Goal: Task Accomplishment & Management: Manage account settings

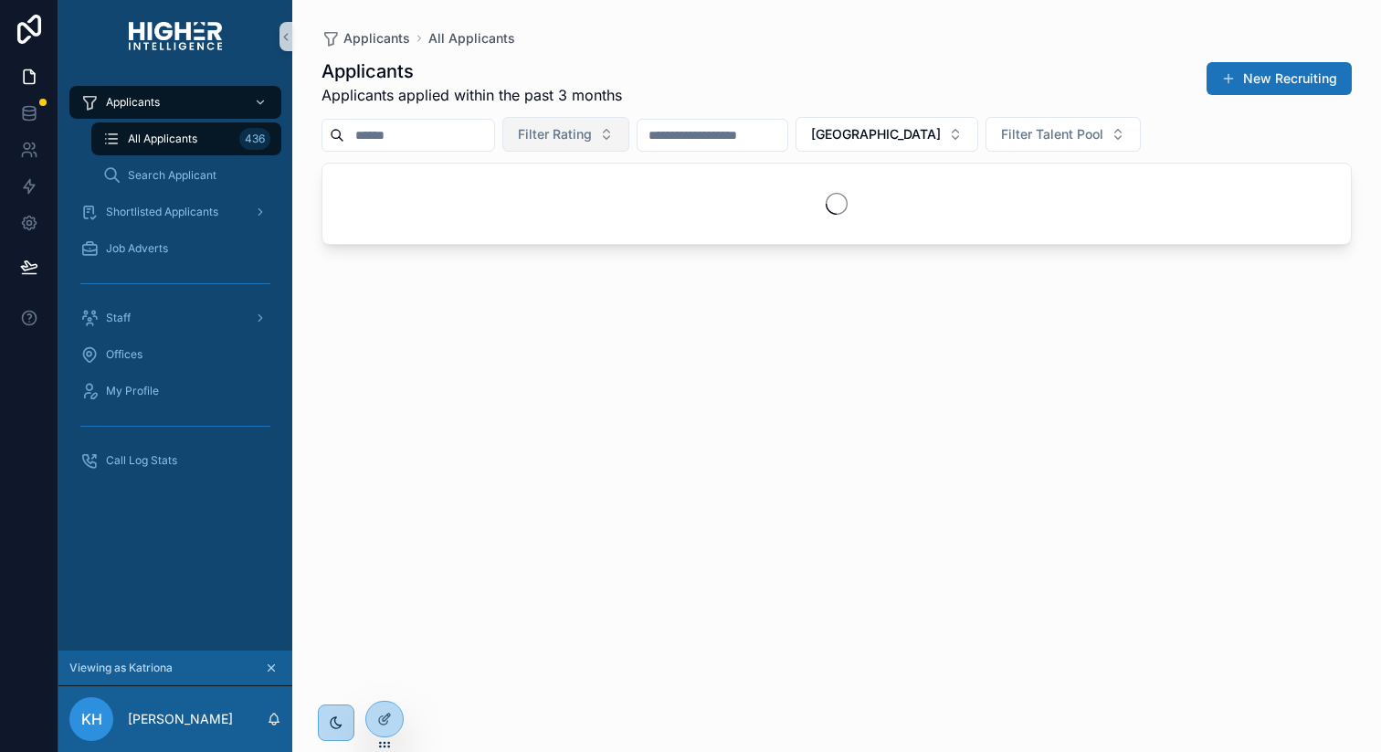
click at [587, 129] on span "Filter Rating" at bounding box center [555, 134] width 74 height 18
click at [551, 204] on div "Red" at bounding box center [582, 208] width 219 height 29
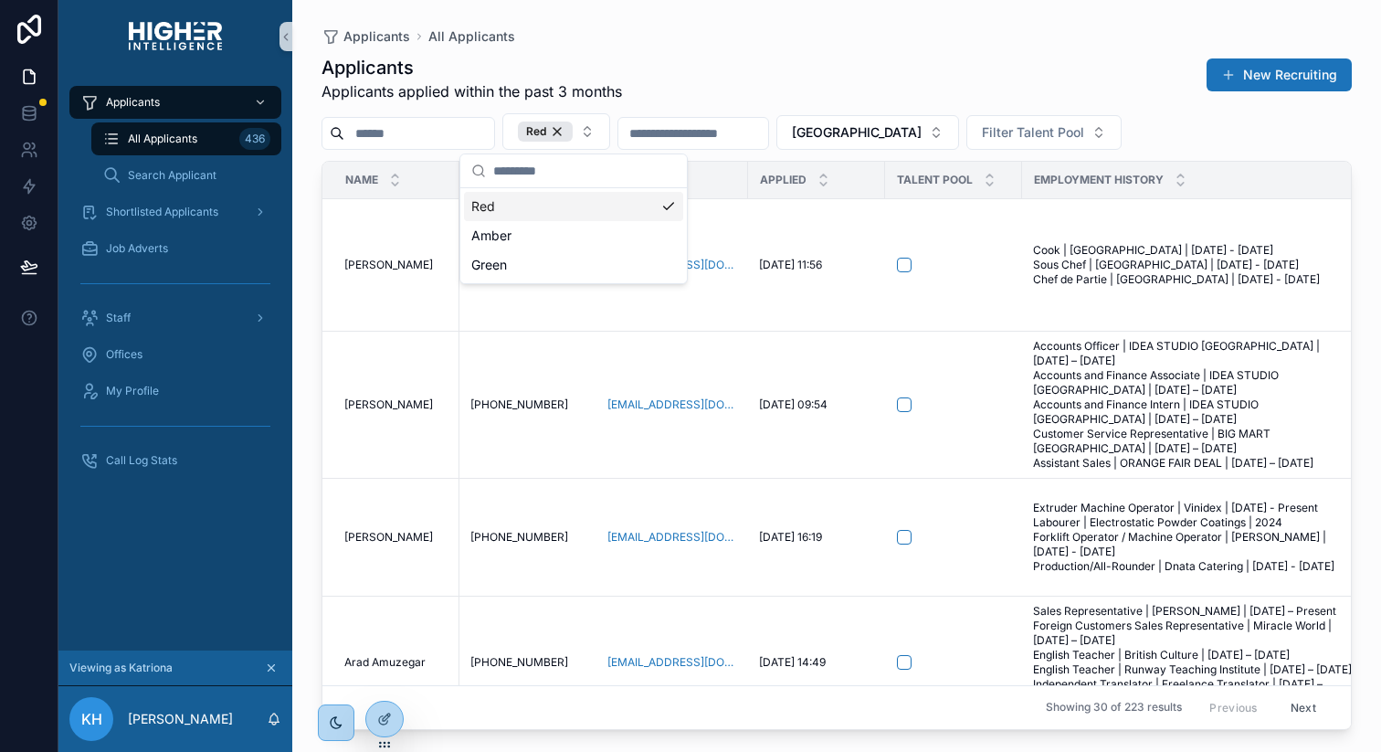
click at [803, 21] on div "Applicants All Applicants Applicants Applicants applied within the past 3 month…" at bounding box center [836, 365] width 1089 height 730
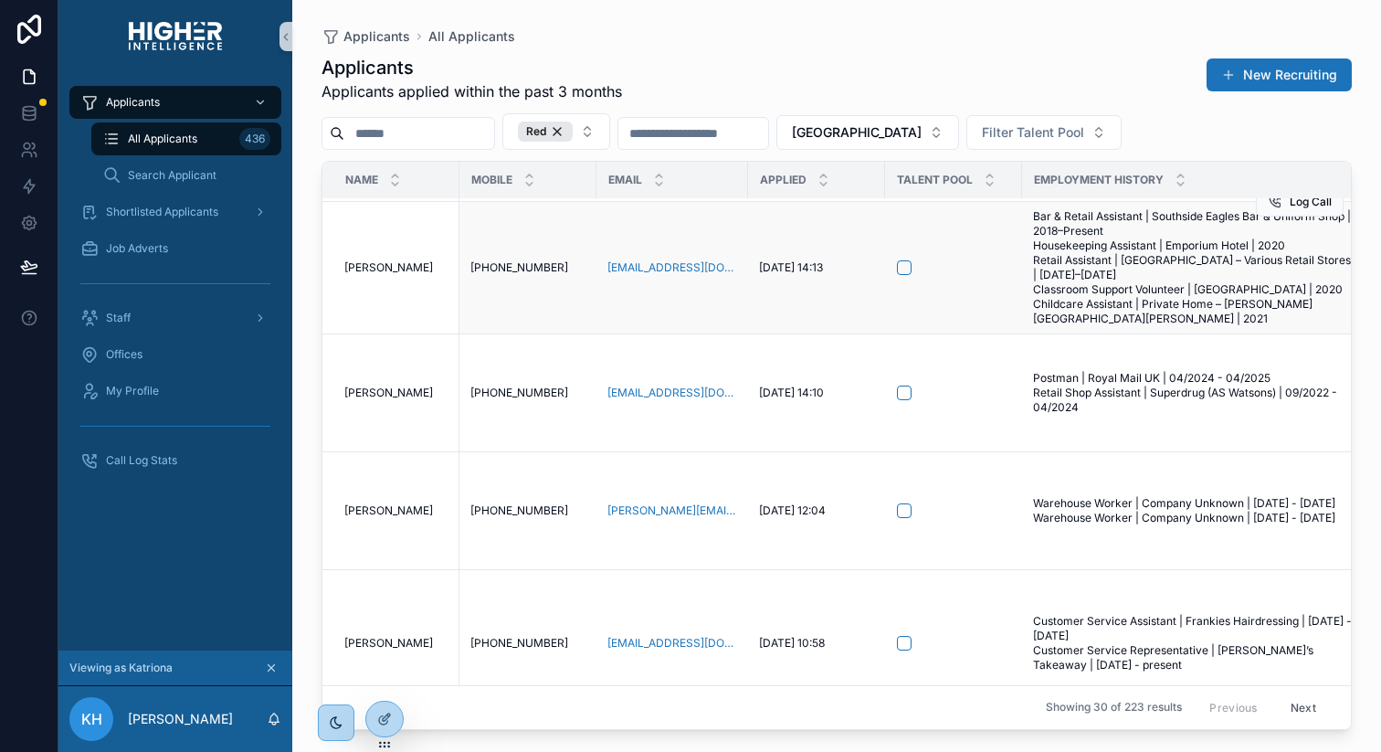
scroll to position [562, 0]
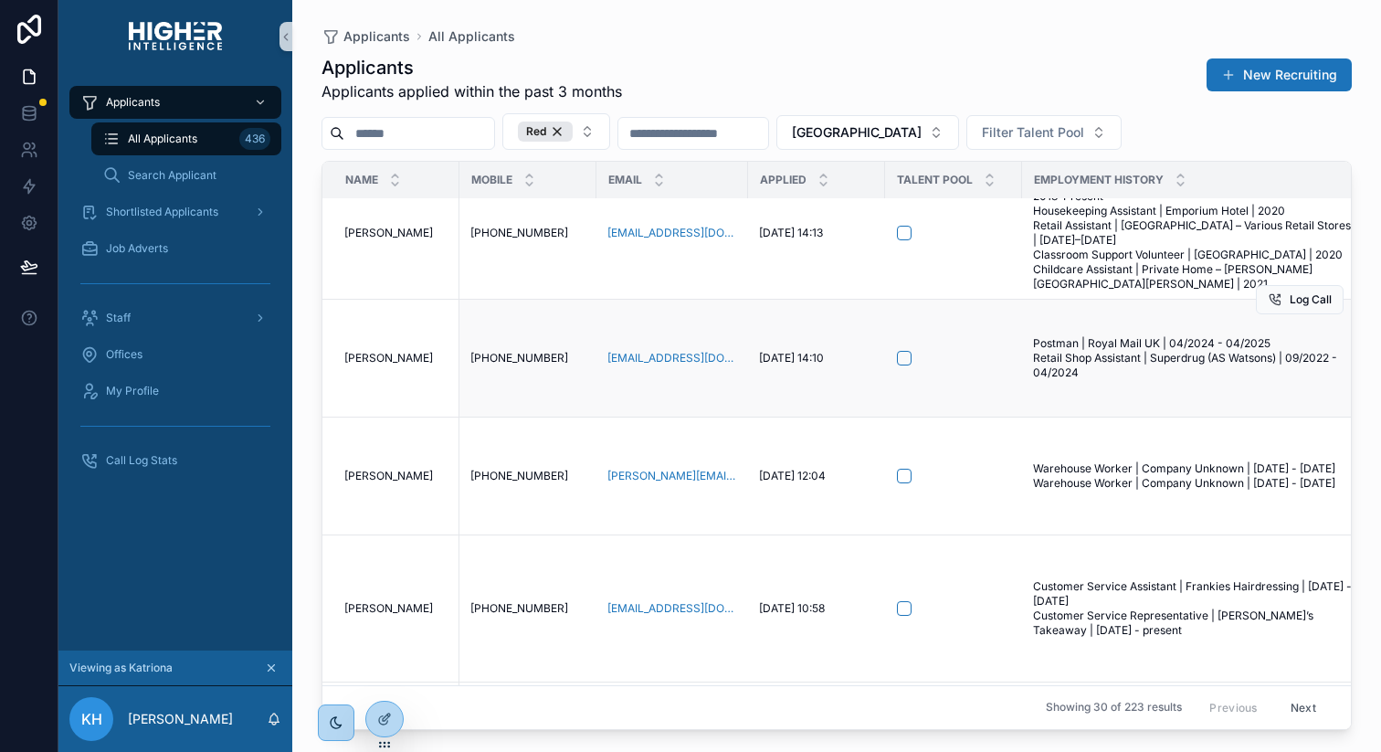
click at [374, 365] on span "[PERSON_NAME]" at bounding box center [388, 358] width 89 height 15
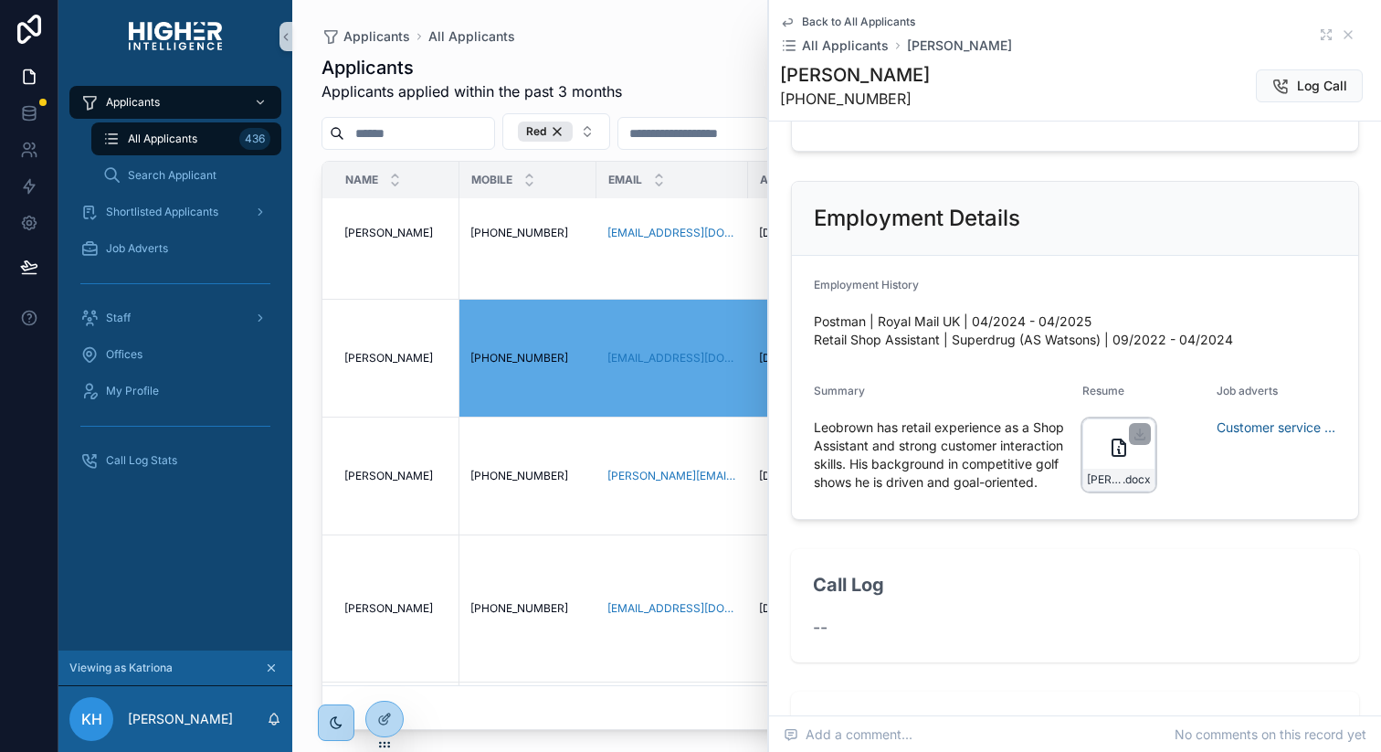
scroll to position [386, 0]
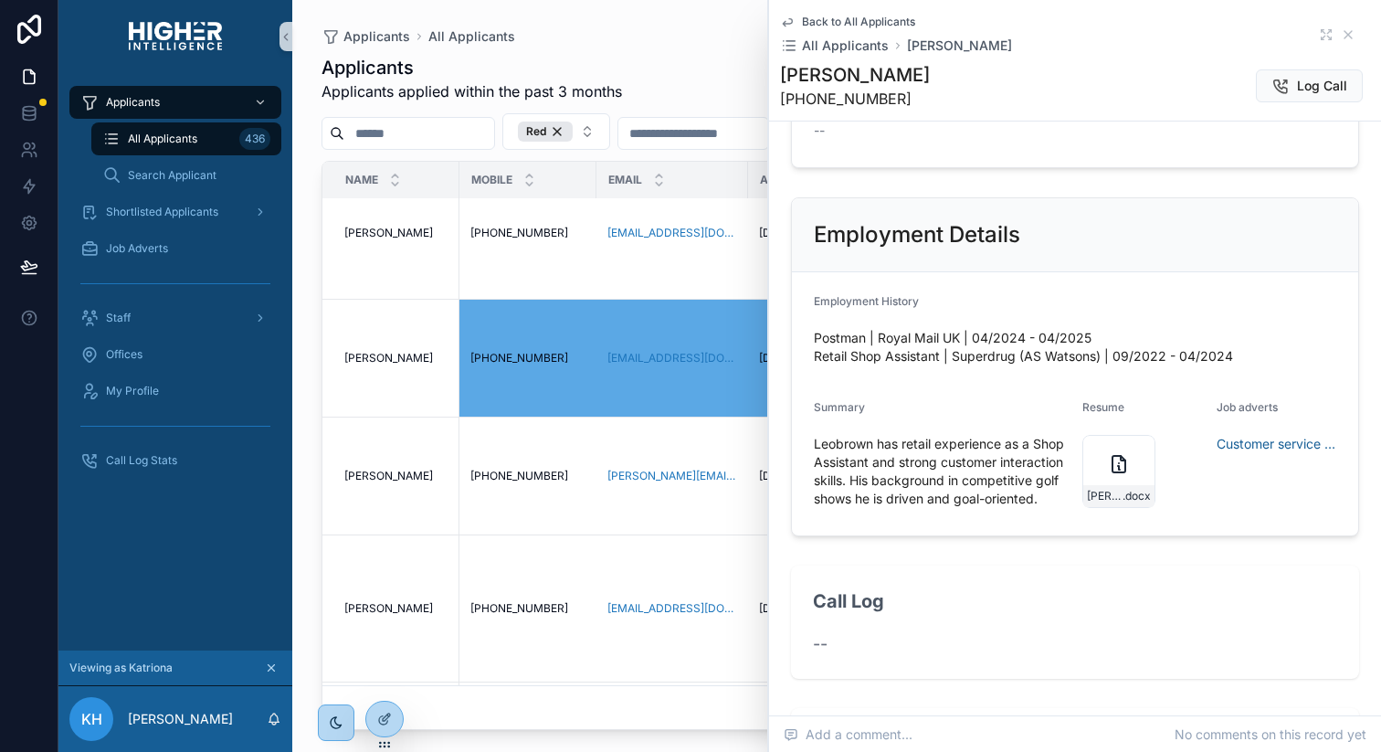
click at [307, 519] on div "Applicants All Applicants Applicants Applicants applied within the past 3 month…" at bounding box center [836, 365] width 1089 height 730
click at [1351, 36] on icon at bounding box center [1348, 34] width 15 height 15
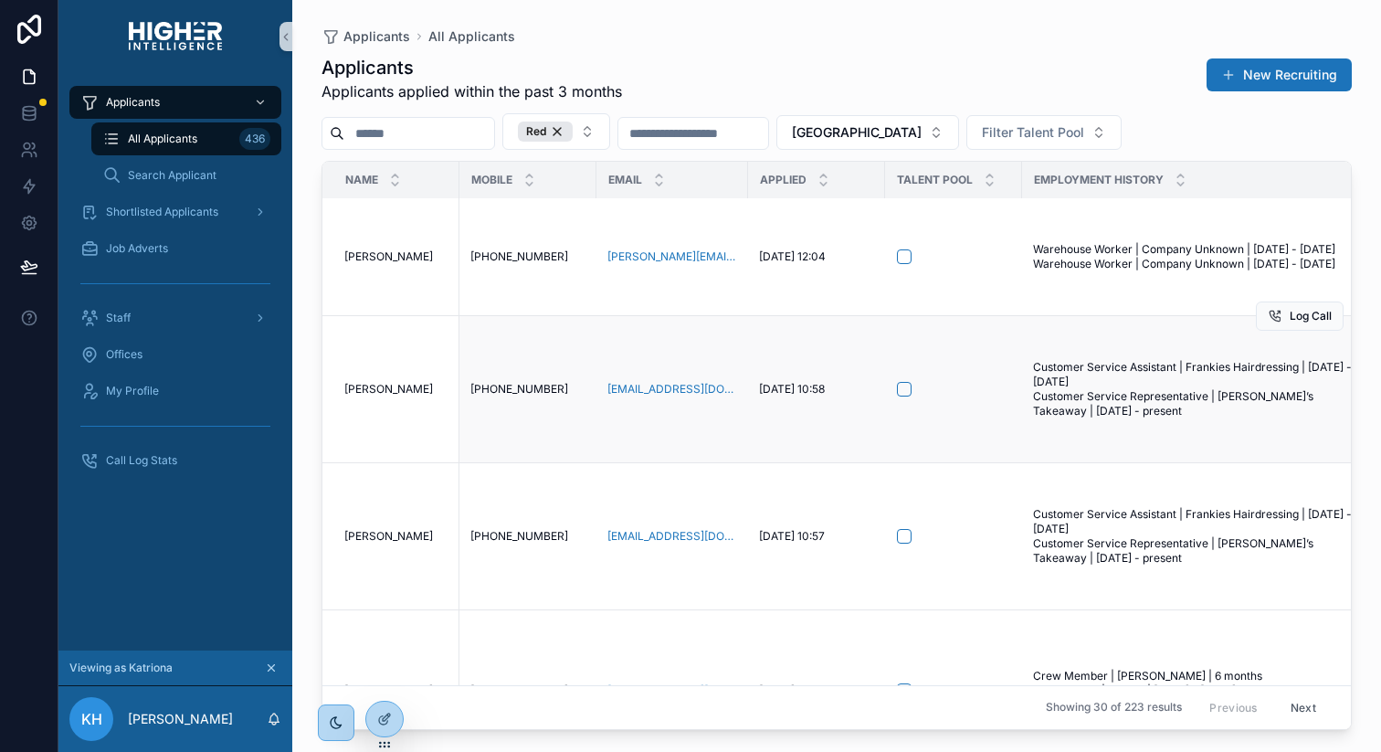
scroll to position [793, 0]
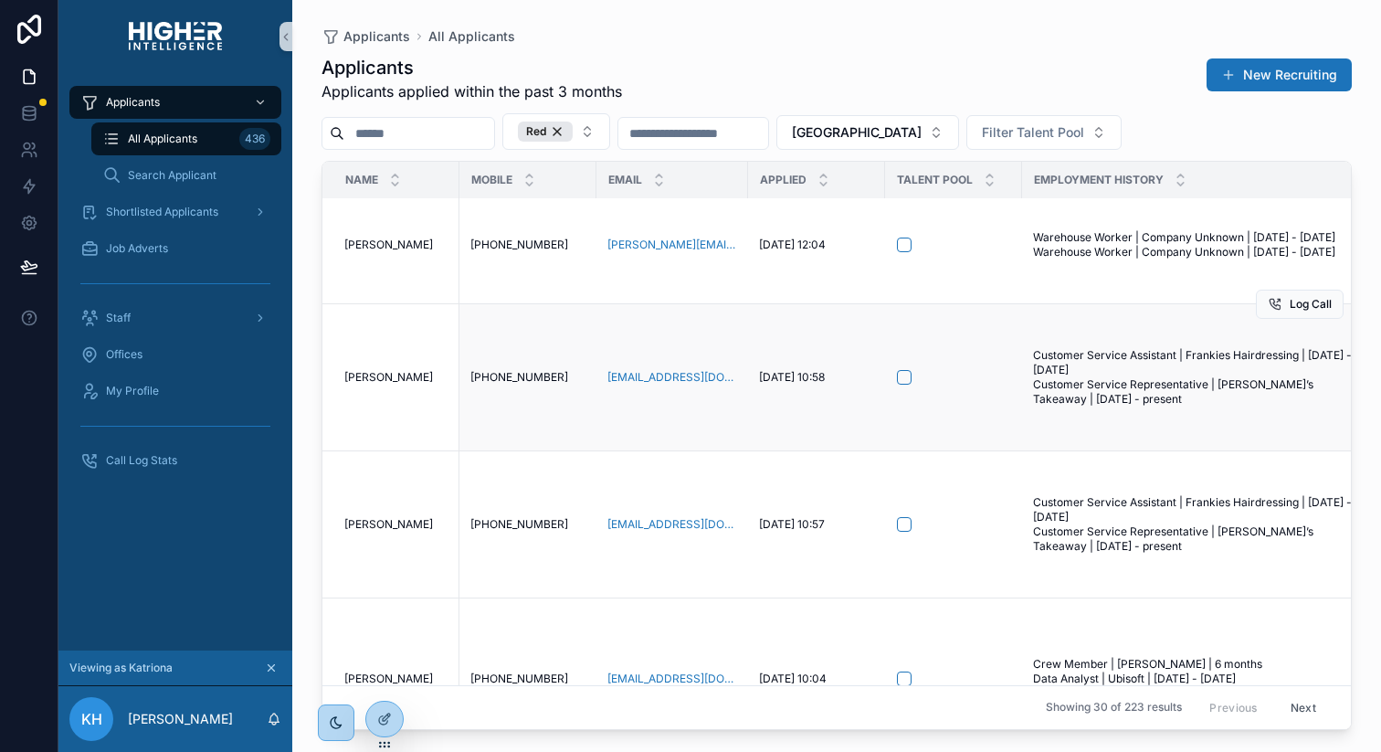
click at [360, 373] on span "[PERSON_NAME]" at bounding box center [388, 377] width 89 height 15
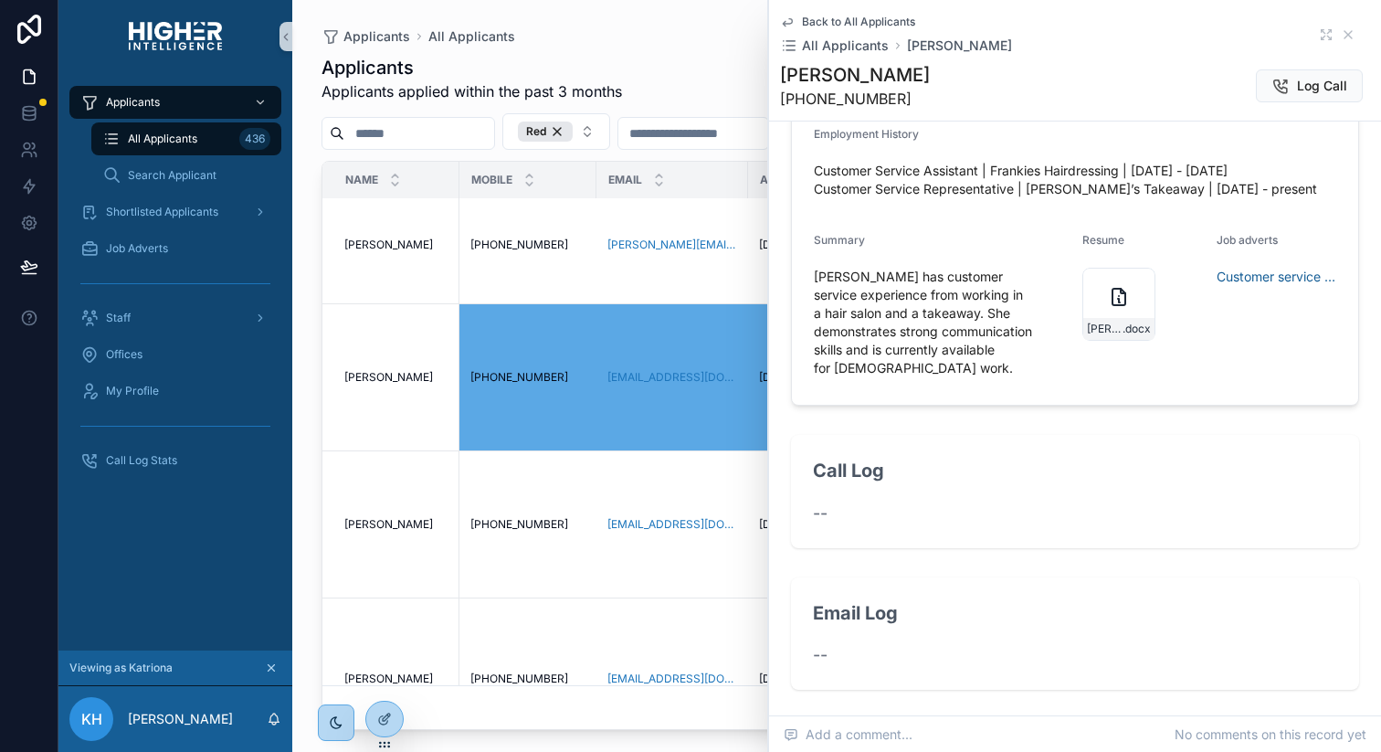
scroll to position [559, 0]
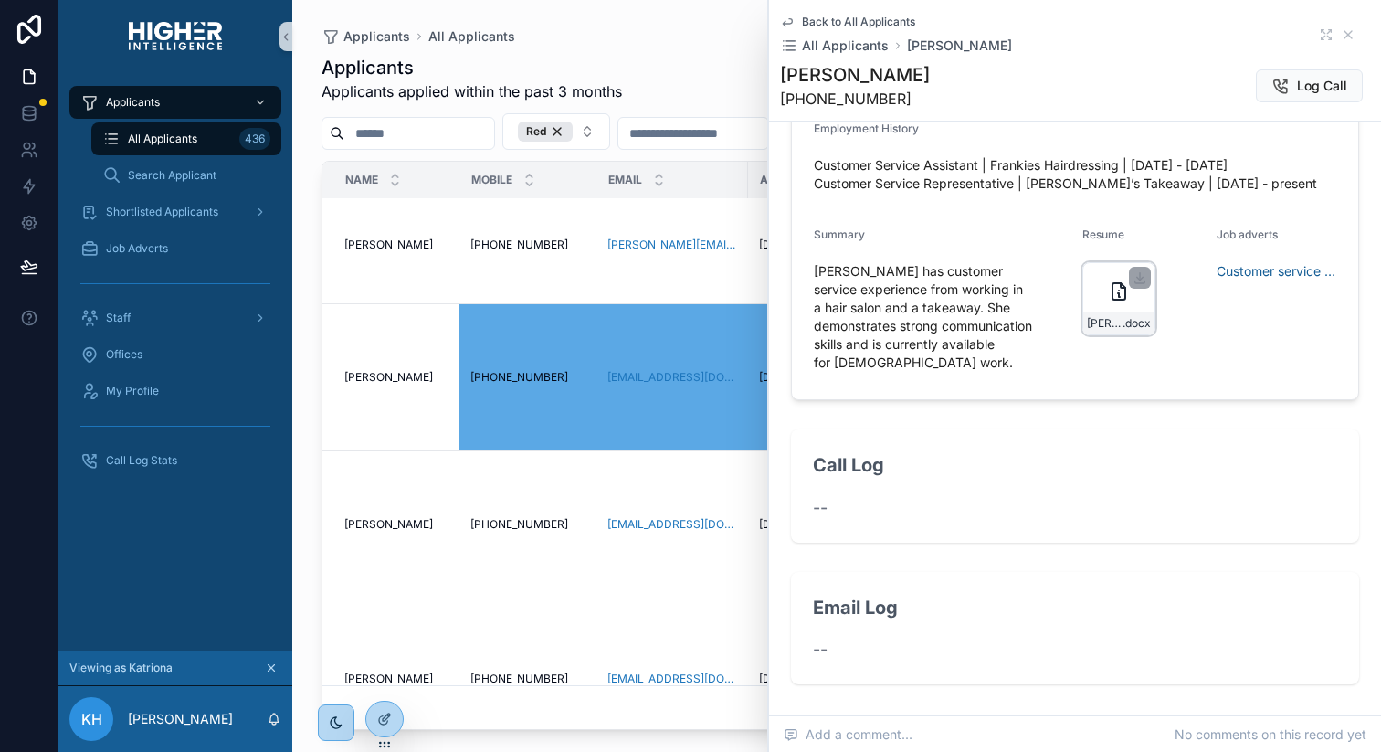
click at [1126, 335] on div "[PERSON_NAME]--[PERSON_NAME]--Retail-Ad-2-Resume .docx" at bounding box center [1118, 298] width 73 height 73
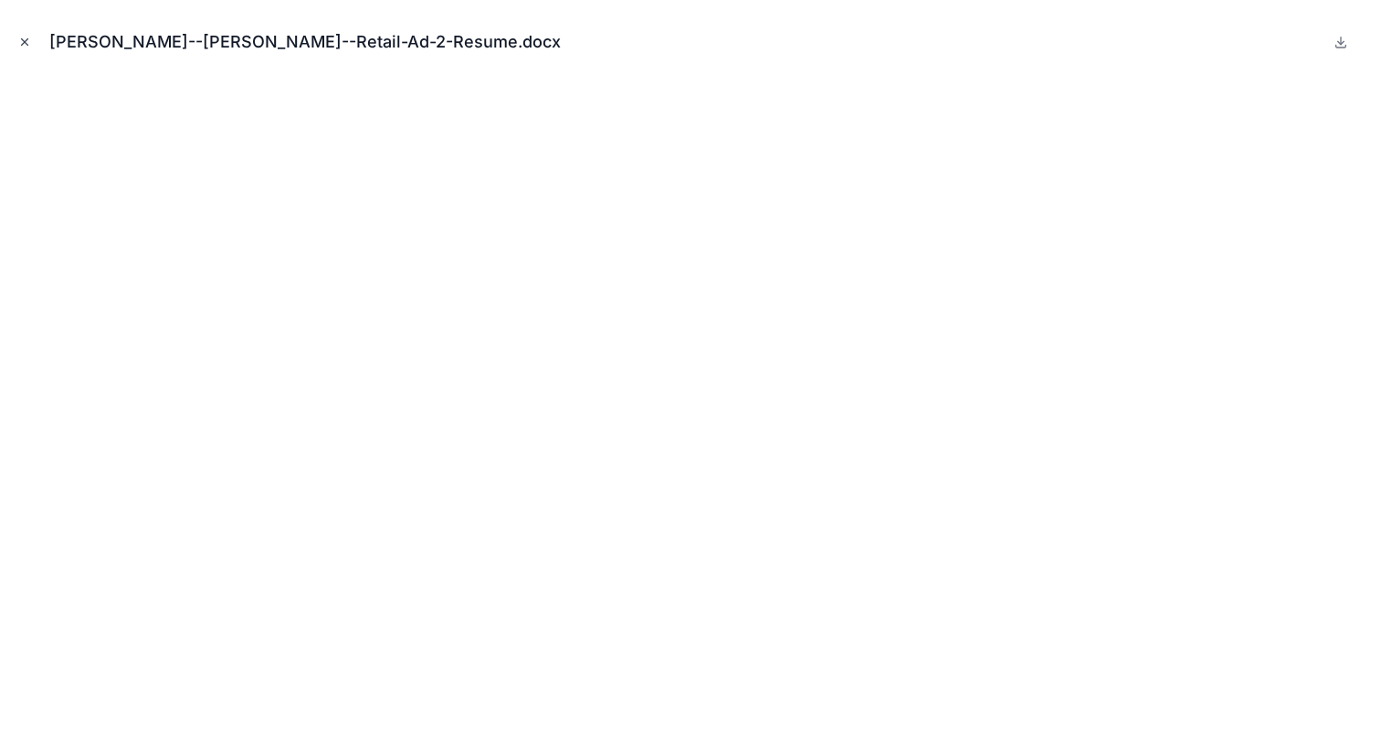
click at [26, 38] on icon "Close modal" at bounding box center [24, 42] width 13 height 13
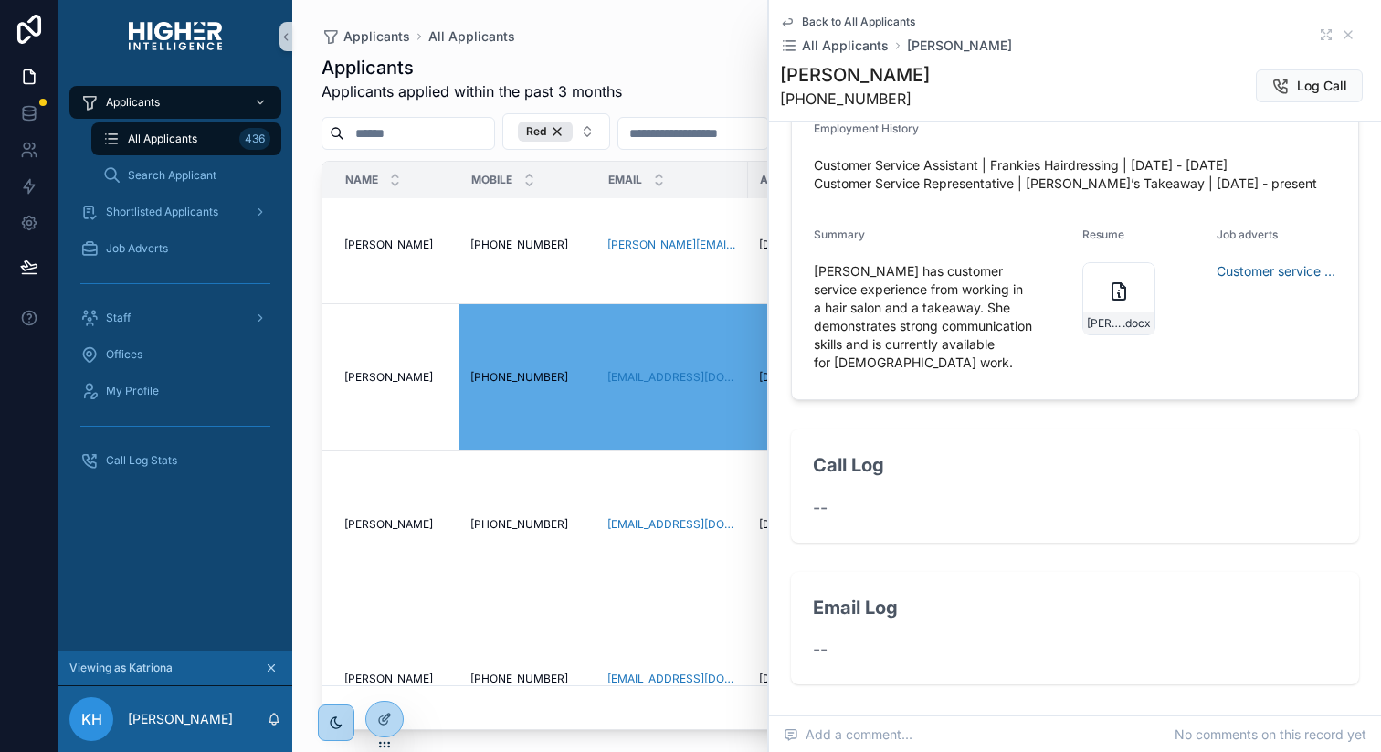
click at [298, 466] on div "Applicants All Applicants Applicants Applicants applied within the past 3 month…" at bounding box center [836, 365] width 1089 height 730
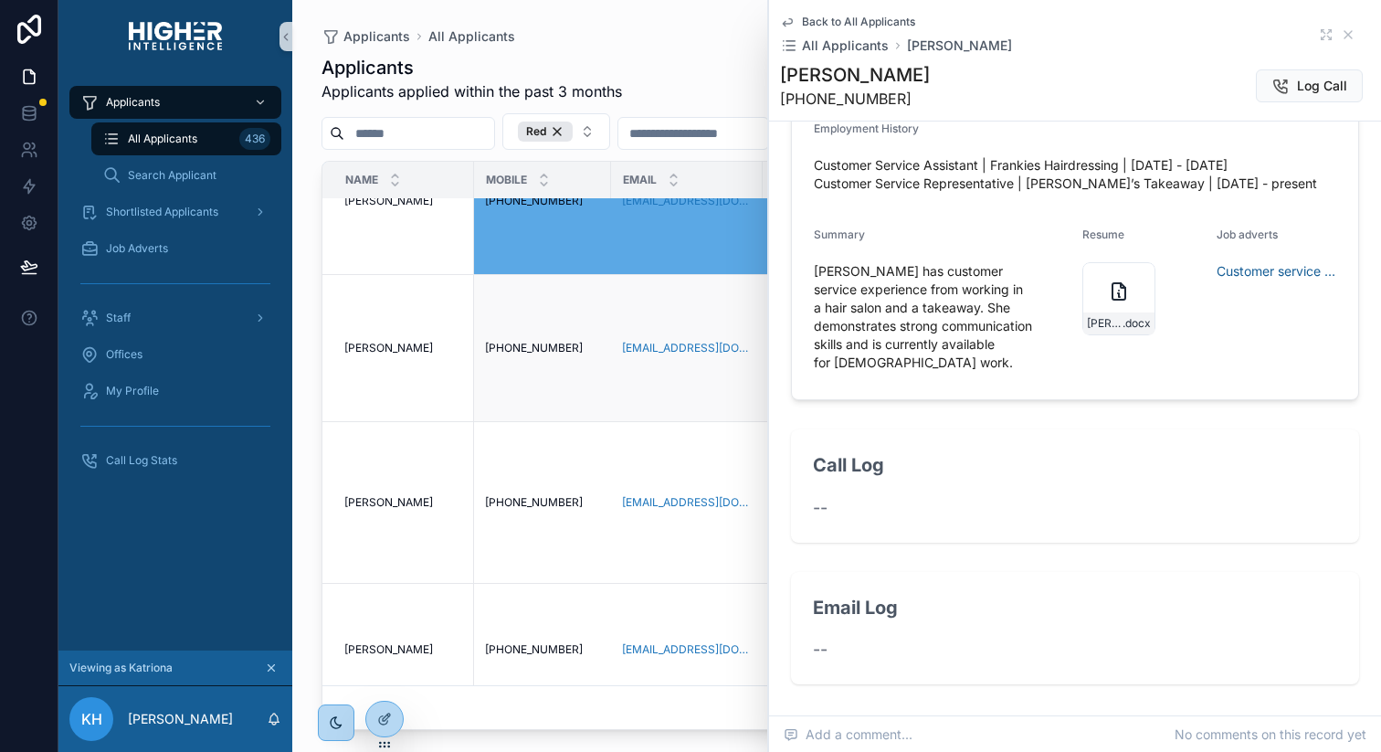
scroll to position [973, 0]
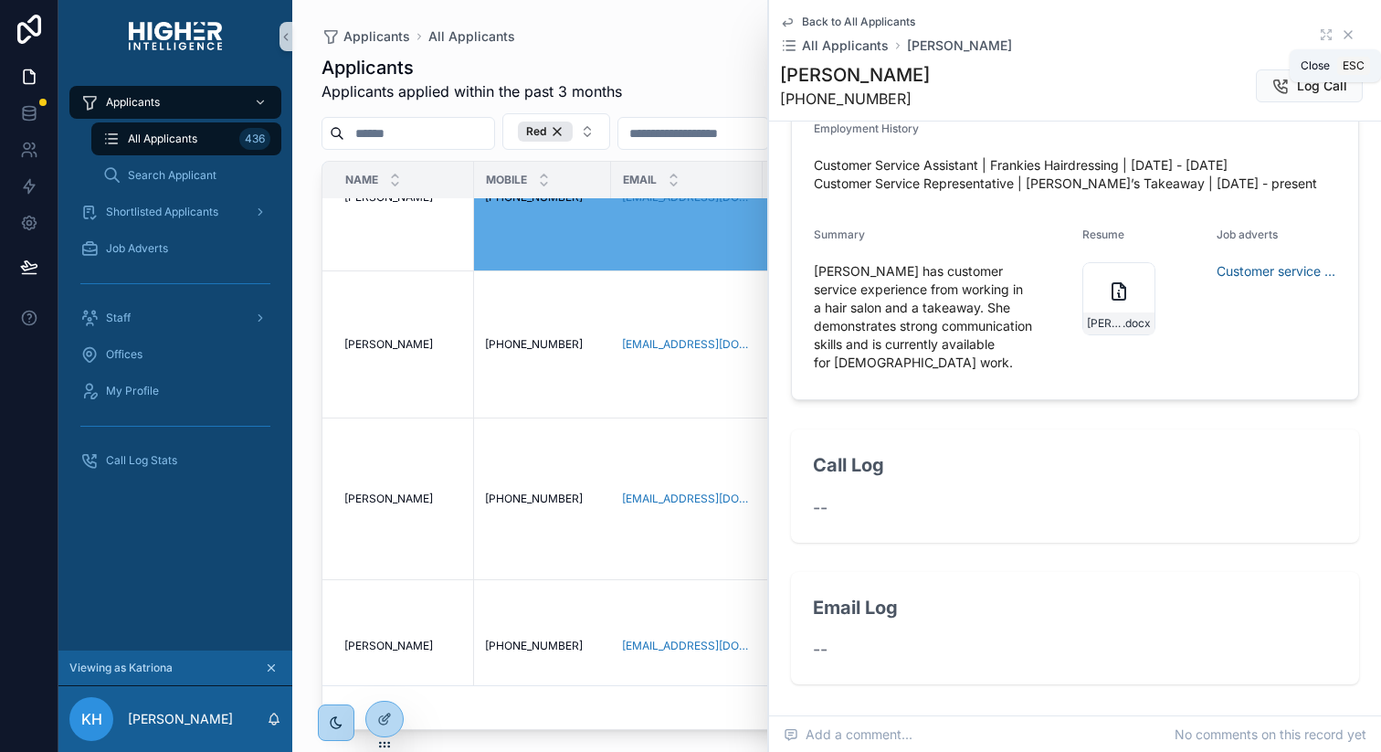
click at [1341, 29] on icon at bounding box center [1348, 34] width 15 height 15
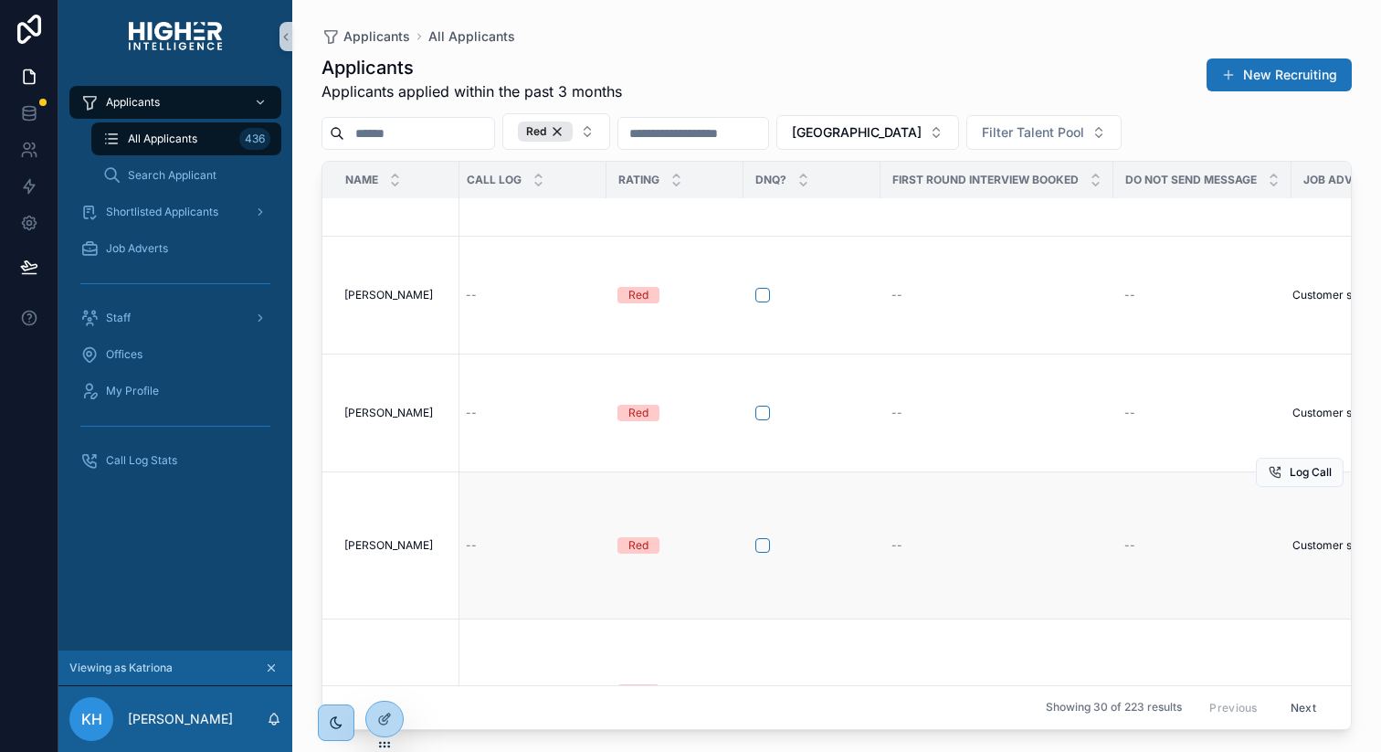
scroll to position [617, 1220]
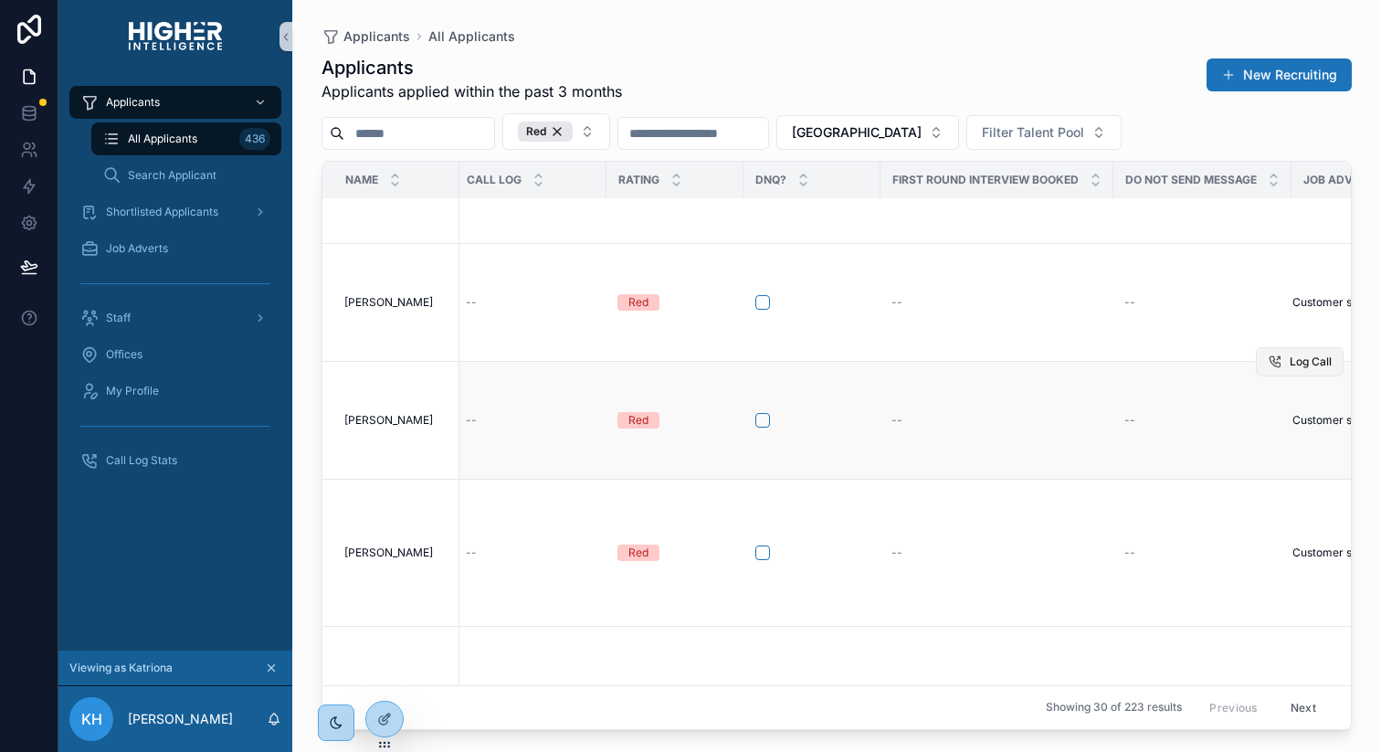
click at [1299, 369] on span "Log Call" at bounding box center [1310, 361] width 42 height 15
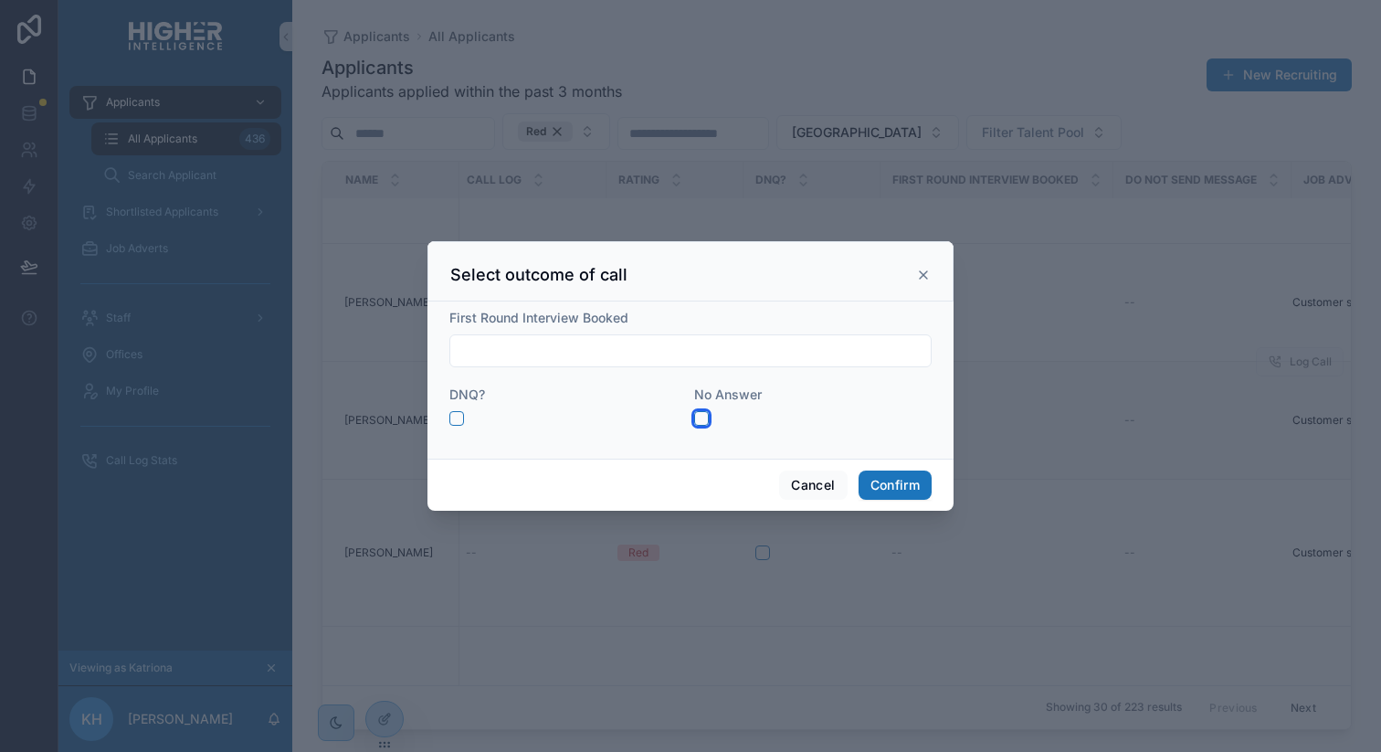
click at [702, 414] on button "button" at bounding box center [701, 418] width 15 height 15
click at [878, 489] on button "Confirm" at bounding box center [894, 484] width 73 height 29
